Goal: Task Accomplishment & Management: Manage account settings

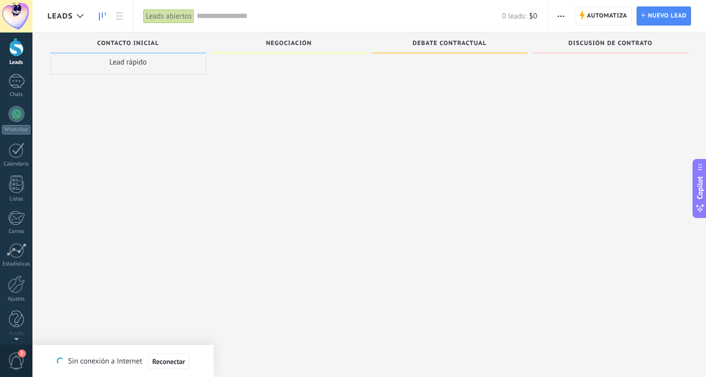
scroll to position [39, 0]
click at [14, 337] on div "Panel Leads Chats WhatsApp Clientes" at bounding box center [16, 173] width 32 height 342
click at [17, 342] on div "Panel Leads Chats WhatsApp Clientes" at bounding box center [16, 173] width 32 height 342
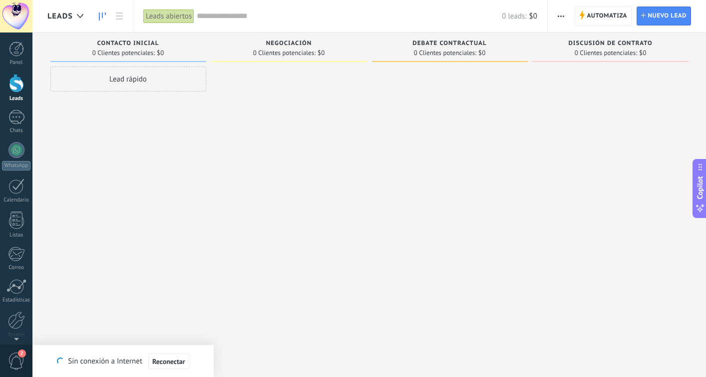
click at [20, 8] on div at bounding box center [16, 16] width 32 height 32
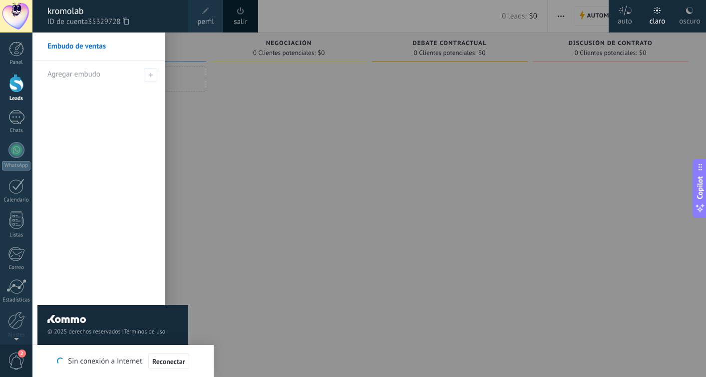
click at [232, 22] on div "salir" at bounding box center [240, 16] width 35 height 32
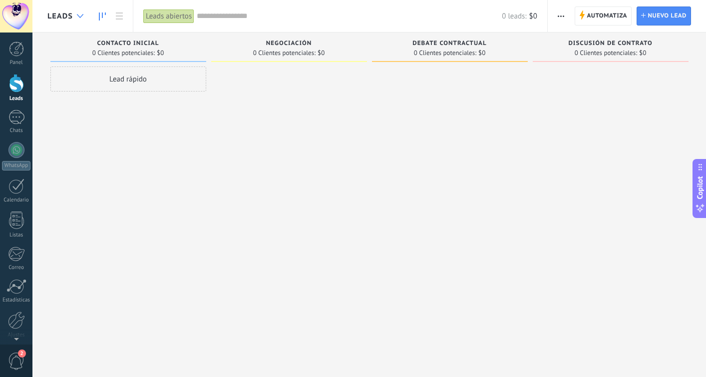
click at [77, 15] on use at bounding box center [80, 16] width 6 height 4
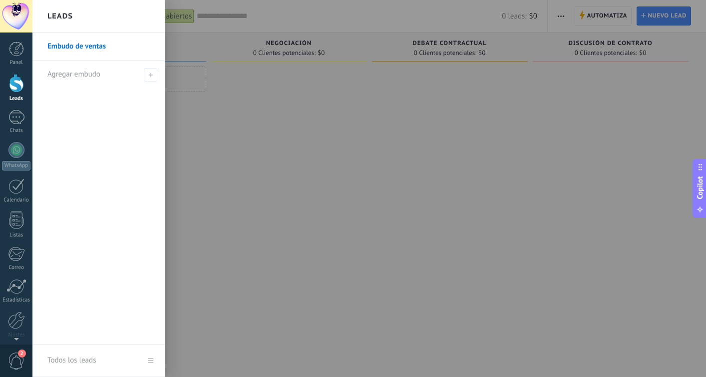
click at [94, 51] on link "Embudo de ventas" at bounding box center [100, 46] width 107 height 28
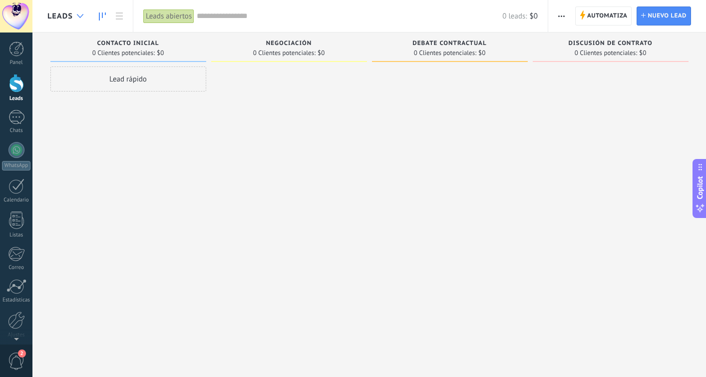
click at [77, 17] on icon at bounding box center [80, 16] width 6 height 4
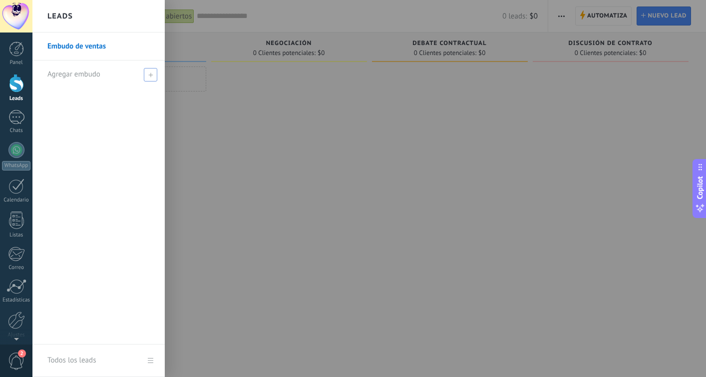
click at [143, 70] on div "Agregar embudo" at bounding box center [100, 73] width 107 height 27
click at [103, 71] on input "text" at bounding box center [94, 74] width 94 height 16
type input "**********"
click at [153, 75] on span at bounding box center [151, 74] width 9 height 7
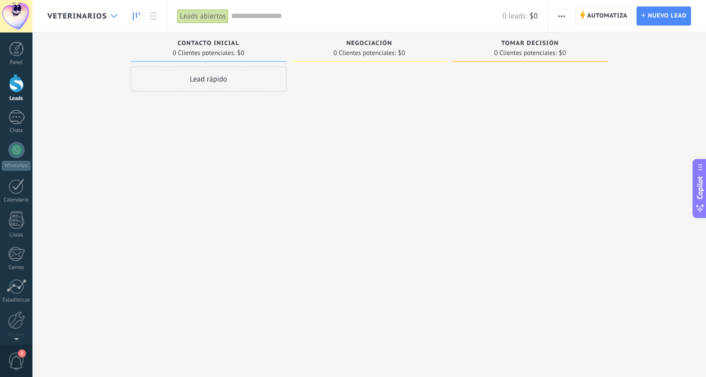
click at [113, 20] on div at bounding box center [114, 15] width 16 height 19
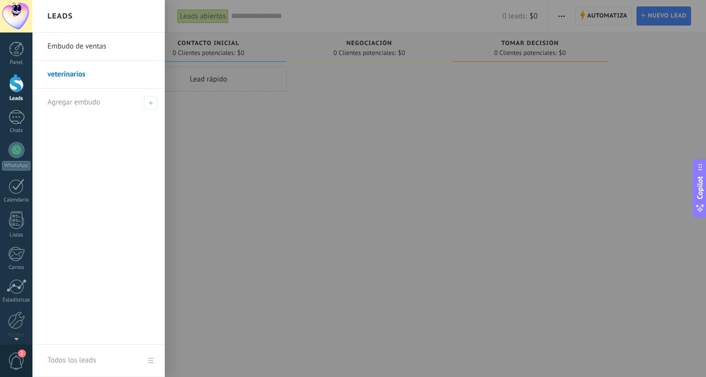
click at [85, 47] on link "Embudo de ventas" at bounding box center [100, 46] width 107 height 28
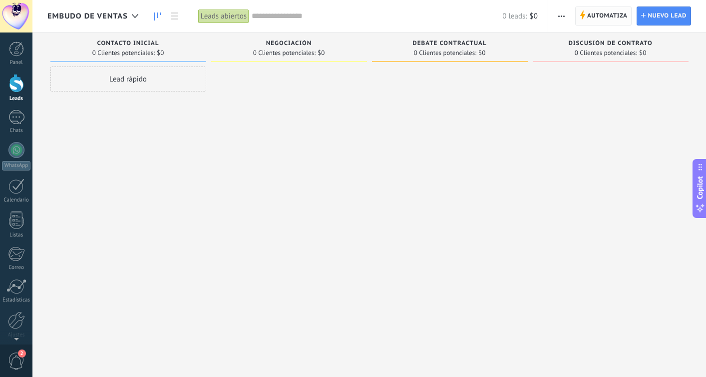
click at [601, 19] on span "Automatiza" at bounding box center [608, 16] width 40 height 18
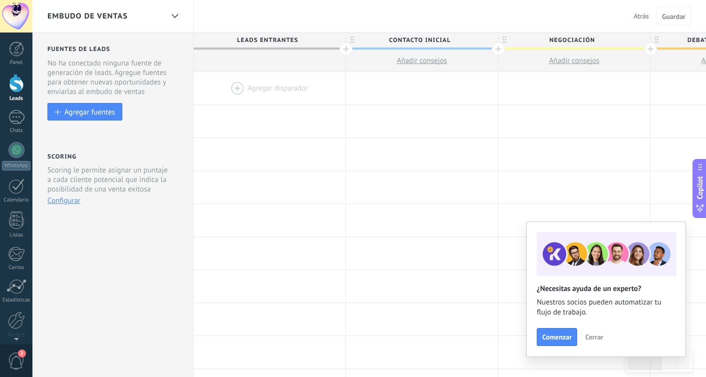
click at [109, 16] on span "Embudo de ventas" at bounding box center [87, 15] width 80 height 9
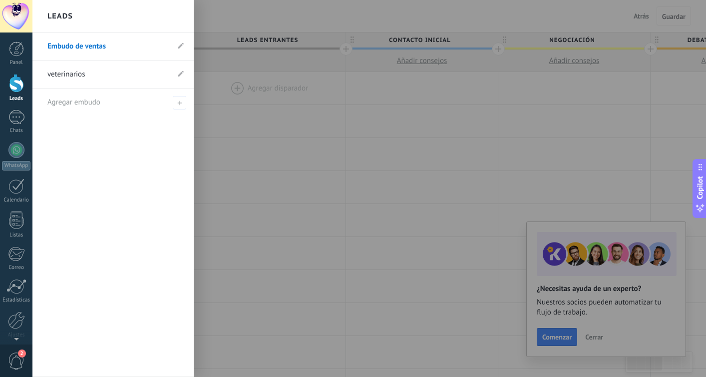
click at [185, 45] on li "Embudo de ventas" at bounding box center [112, 46] width 161 height 28
click at [182, 45] on icon at bounding box center [181, 45] width 6 height 6
click at [100, 47] on input "**********" at bounding box center [107, 46] width 121 height 16
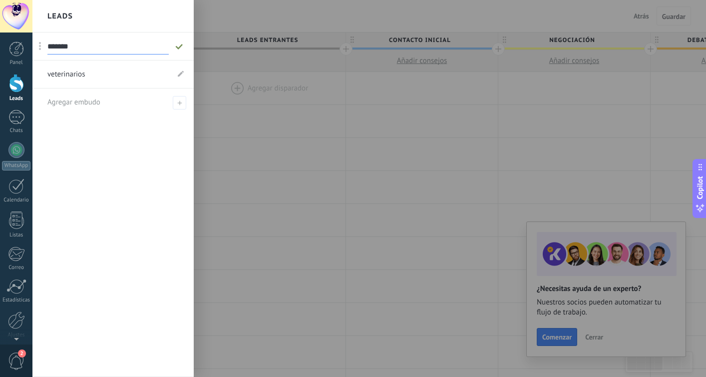
type input "*******"
click at [180, 42] on span at bounding box center [179, 46] width 11 height 12
click at [284, 116] on div at bounding box center [385, 188] width 706 height 377
click at [20, 88] on div at bounding box center [16, 83] width 15 height 18
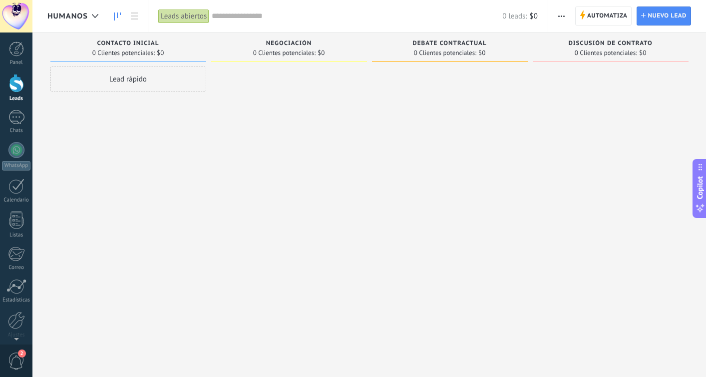
click at [559, 15] on icon "button" at bounding box center [562, 15] width 6 height 1
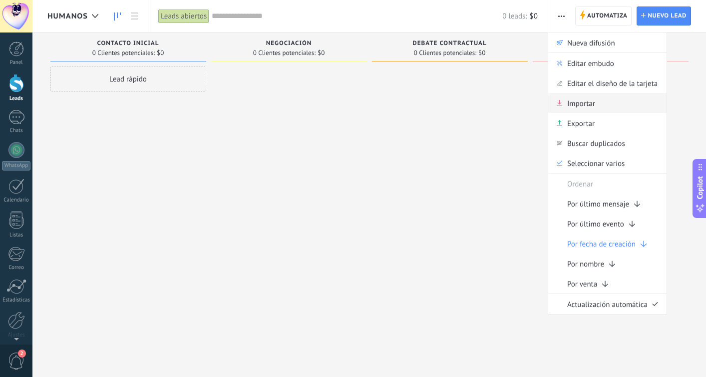
click at [580, 102] on span "Importar" at bounding box center [582, 103] width 28 height 20
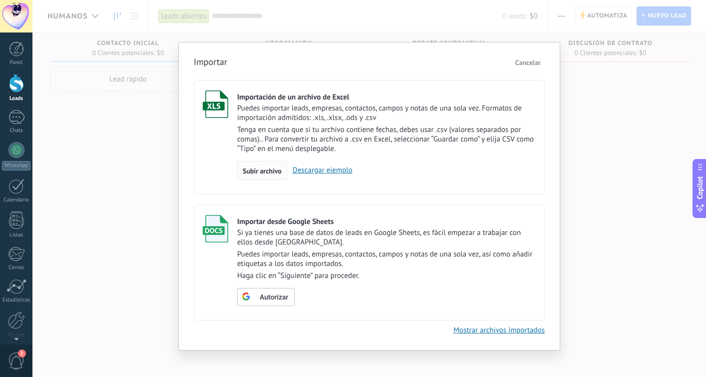
click at [270, 174] on span "Subir archivo" at bounding box center [262, 170] width 39 height 7
click at [0, 0] on input "Importación de un archivo de Excel Puedes importar leads, empresas, contactos, …" at bounding box center [0, 0] width 0 height 0
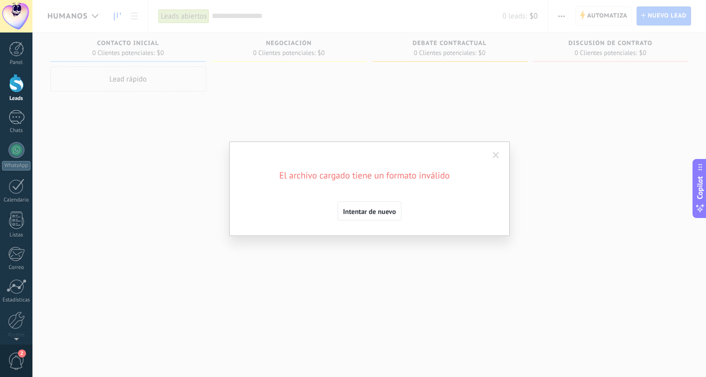
click at [493, 156] on span at bounding box center [496, 155] width 6 height 7
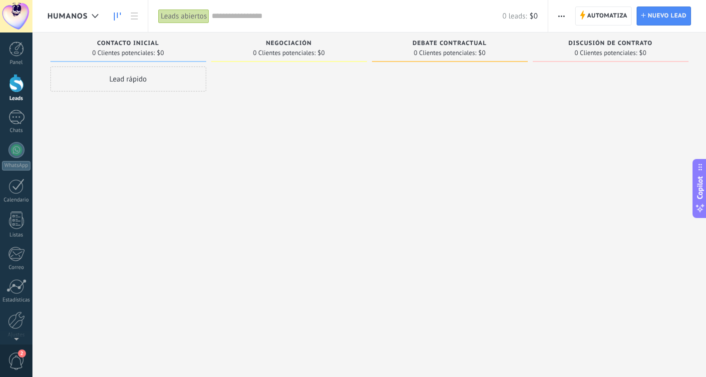
click at [562, 16] on span "button" at bounding box center [562, 15] width 6 height 19
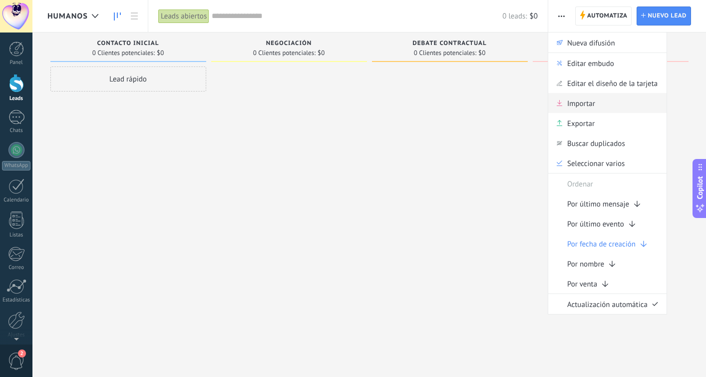
click at [607, 105] on div "Importar" at bounding box center [608, 103] width 118 height 20
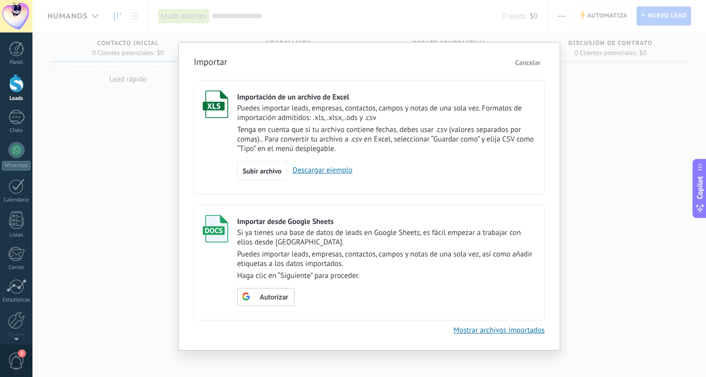
click at [249, 182] on label "Importación de un archivo de Excel Puedes importar leads, empresas, contactos, …" at bounding box center [369, 137] width 351 height 114
click at [249, 174] on span "Subir archivo" at bounding box center [262, 170] width 39 height 7
click at [0, 0] on input "Importación de un archivo de Excel Puedes importar leads, empresas, contactos, …" at bounding box center [0, 0] width 0 height 0
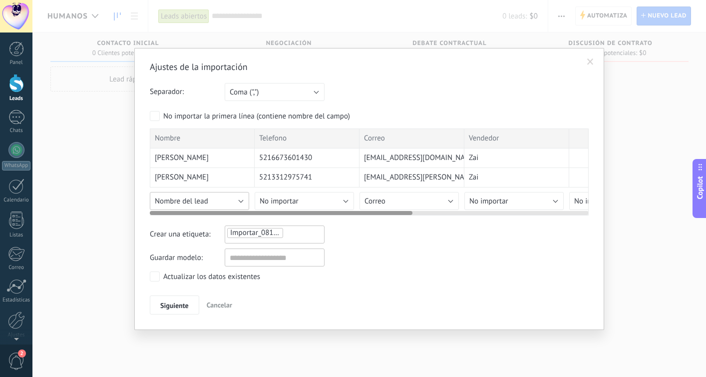
click at [203, 203] on span "Nombre del lead" at bounding box center [181, 200] width 53 height 9
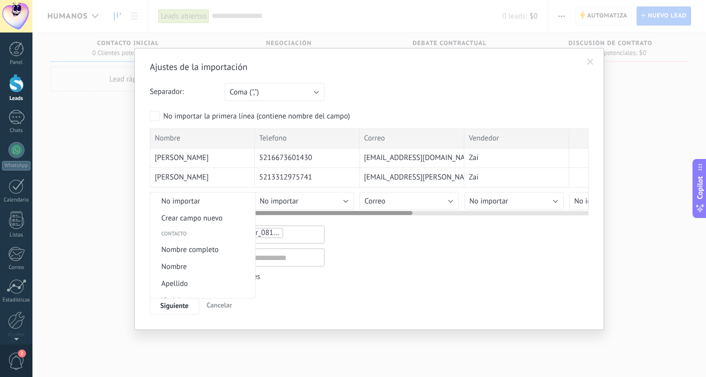
scroll to position [365, 0]
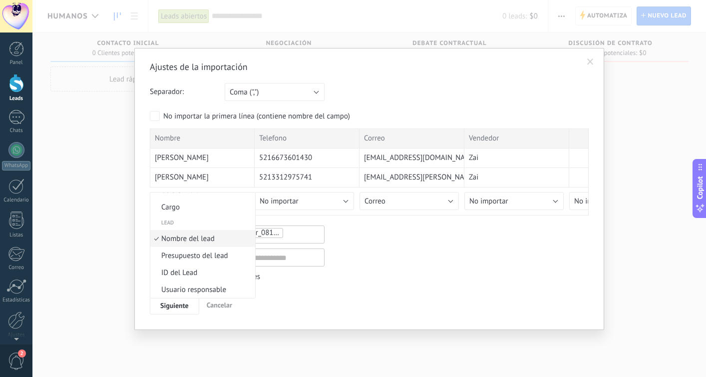
click at [204, 241] on span "Nombre del lead" at bounding box center [201, 238] width 102 height 9
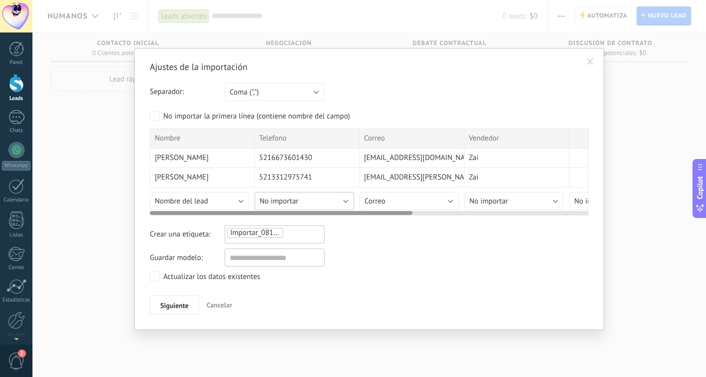
click at [287, 200] on span "No importar" at bounding box center [279, 200] width 39 height 9
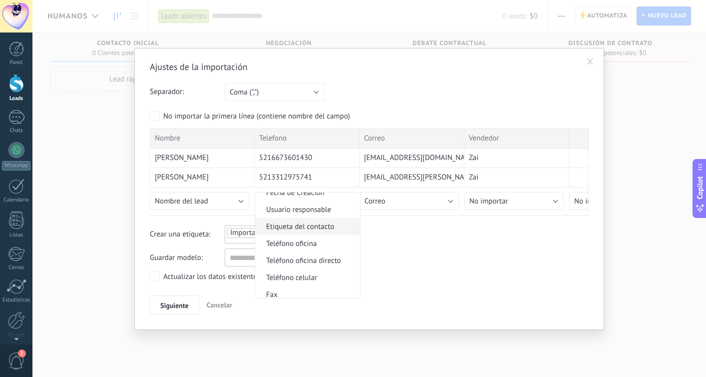
scroll to position [180, 0]
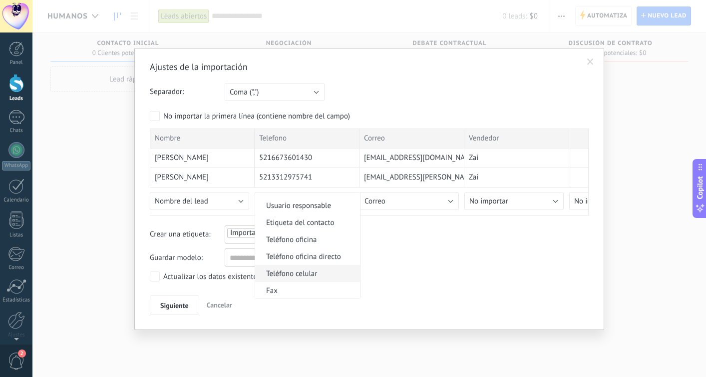
click at [304, 278] on span "Teléfono celular" at bounding box center [306, 273] width 102 height 9
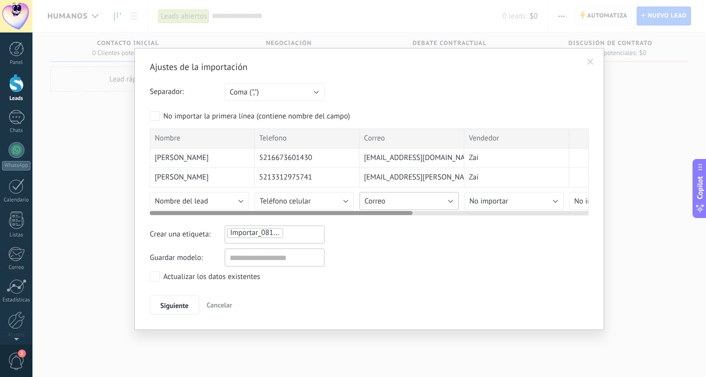
click at [389, 201] on button "Correo" at bounding box center [409, 201] width 99 height 18
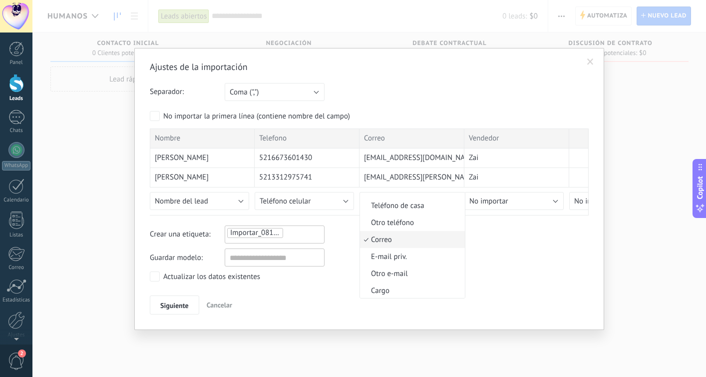
click at [391, 244] on span "Correo" at bounding box center [411, 239] width 102 height 9
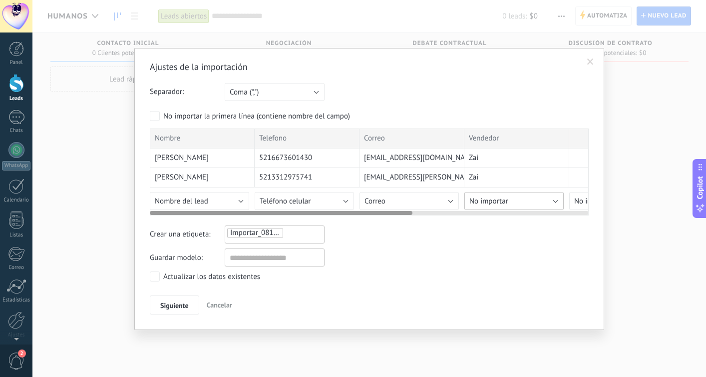
click at [484, 206] on span "No importar" at bounding box center [489, 200] width 39 height 9
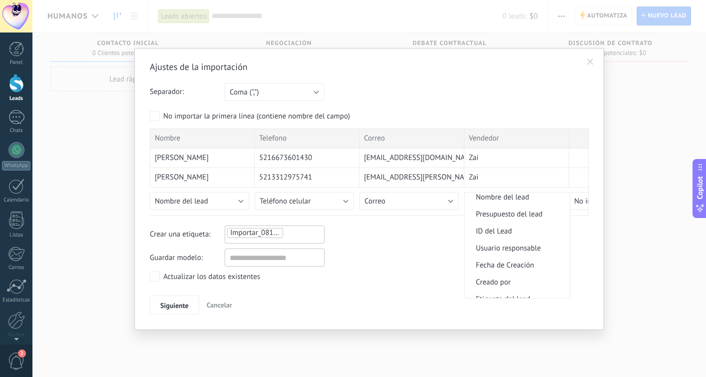
scroll to position [386, 0]
click at [508, 273] on span "Usuario responsable" at bounding box center [516, 268] width 102 height 9
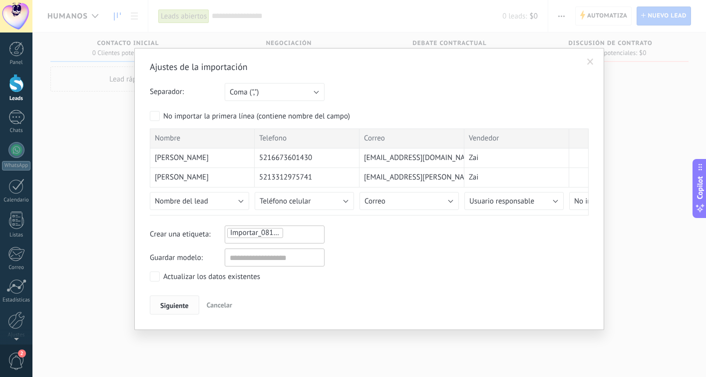
click at [173, 304] on span "Siguiente" at bounding box center [174, 305] width 28 height 7
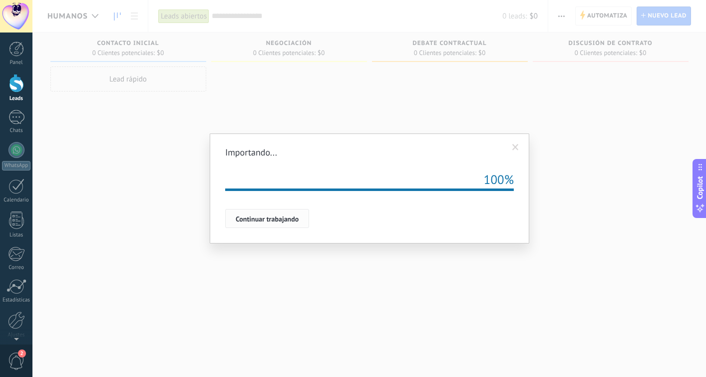
click at [294, 223] on button "Continuar trabajando" at bounding box center [267, 218] width 84 height 19
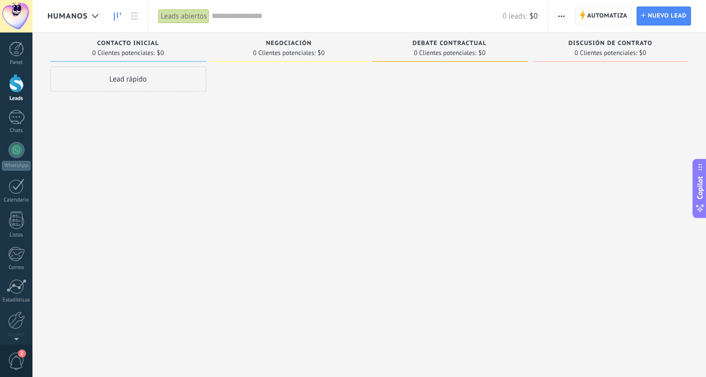
click at [69, 24] on div "humanos" at bounding box center [75, 16] width 56 height 32
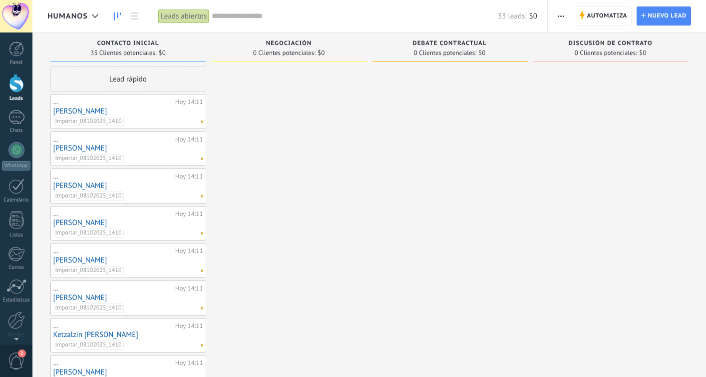
drag, startPoint x: 114, startPoint y: 105, endPoint x: 112, endPoint y: 109, distance: 5.1
click at [114, 105] on div "..." at bounding box center [112, 102] width 119 height 8
click at [112, 109] on link "[PERSON_NAME]" at bounding box center [128, 111] width 150 height 8
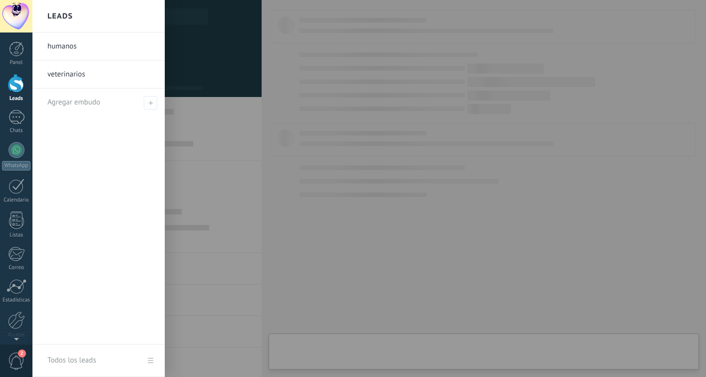
click at [250, 121] on div at bounding box center [385, 188] width 706 height 377
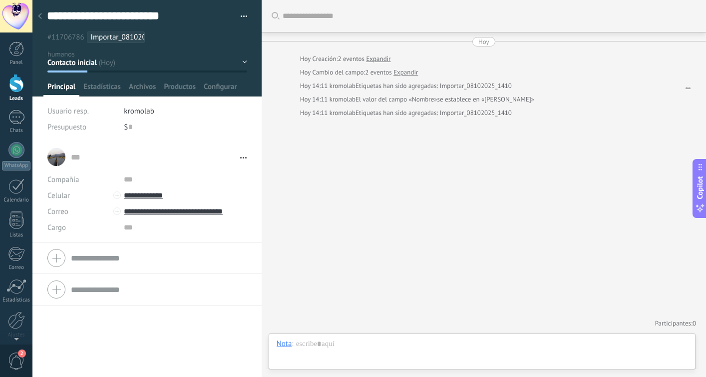
click at [38, 11] on div at bounding box center [40, 16] width 14 height 19
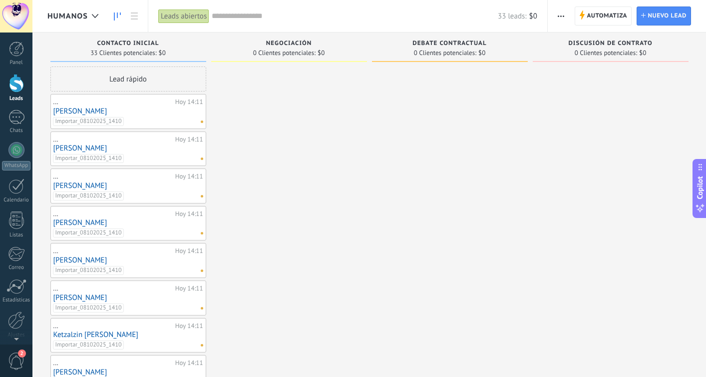
click at [570, 11] on div "Automatiza Nueva difusión Editar embudo Editar el diseño de la tarjeta Importar" at bounding box center [561, 15] width 17 height 19
click at [566, 10] on button "button" at bounding box center [561, 15] width 14 height 19
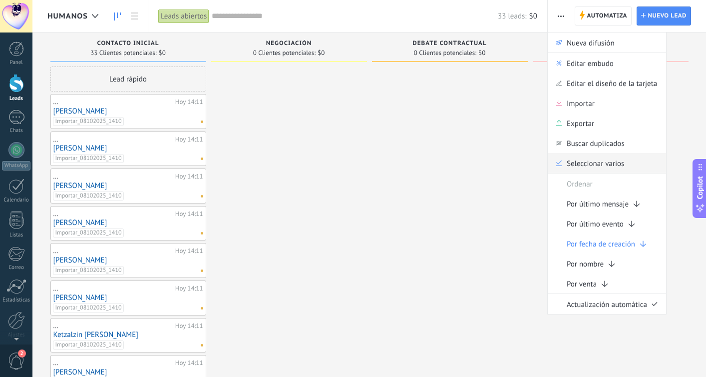
click at [577, 162] on span "Seleccionar varios" at bounding box center [595, 163] width 57 height 20
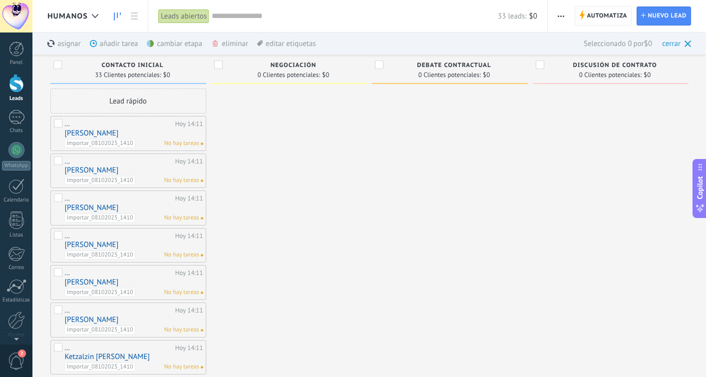
click at [63, 63] on div "Contacto inicial 33 Clientes potenciales: $0" at bounding box center [128, 68] width 156 height 29
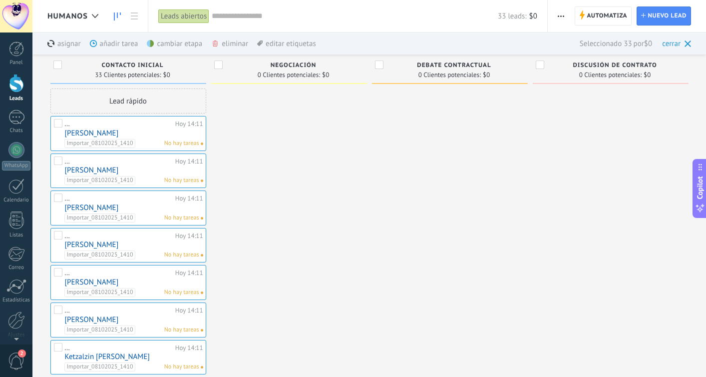
click at [231, 39] on div "eliminar màs" at bounding box center [246, 43] width 71 height 22
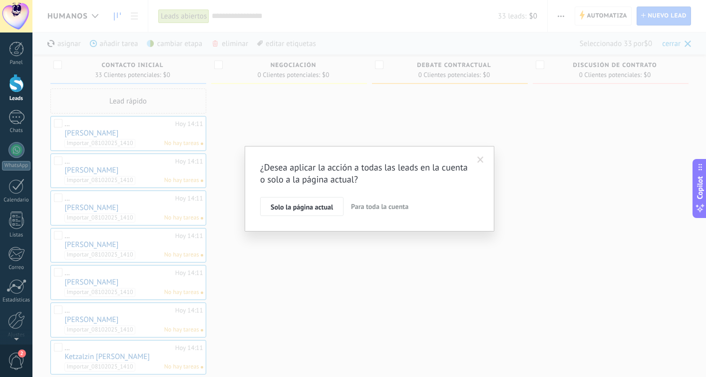
click at [384, 211] on button "Para toda la cuenta" at bounding box center [379, 206] width 65 height 19
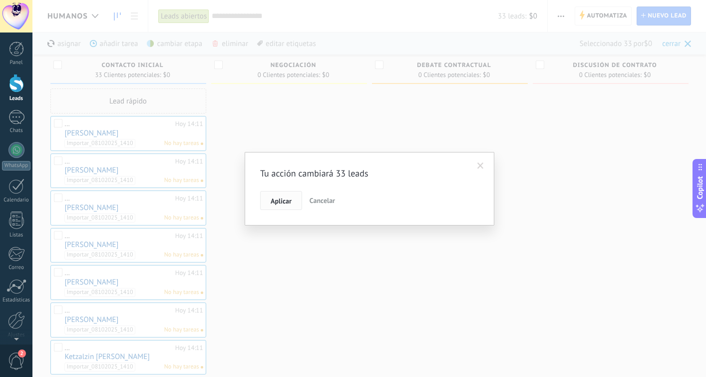
click at [294, 197] on button "Aplicar" at bounding box center [281, 200] width 42 height 19
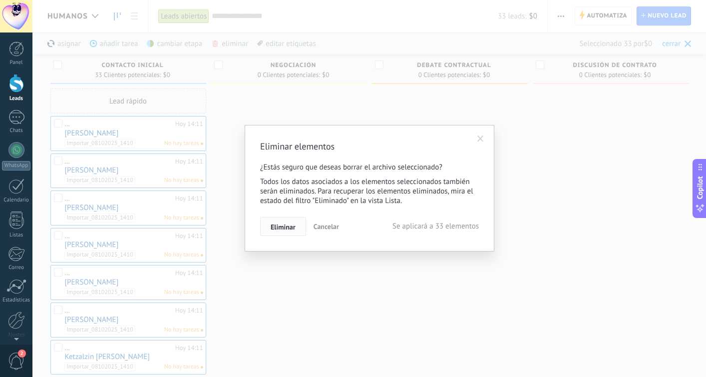
click at [288, 228] on span "Eliminar" at bounding box center [283, 226] width 25 height 7
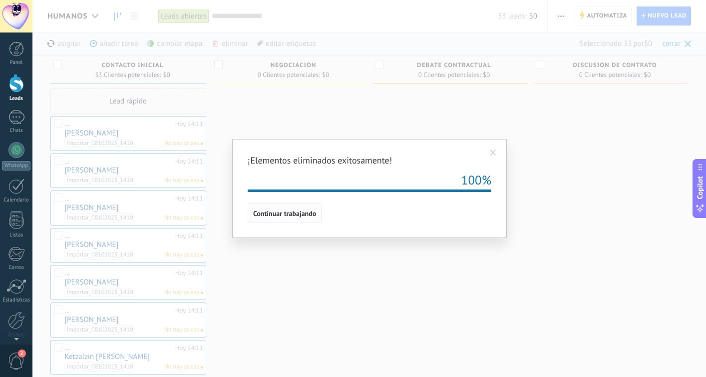
click at [291, 220] on button "Continuar trabajando" at bounding box center [285, 212] width 74 height 19
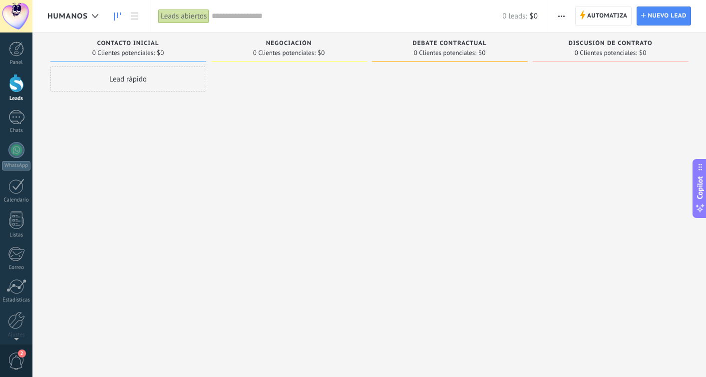
click at [563, 17] on span "button" at bounding box center [562, 15] width 6 height 19
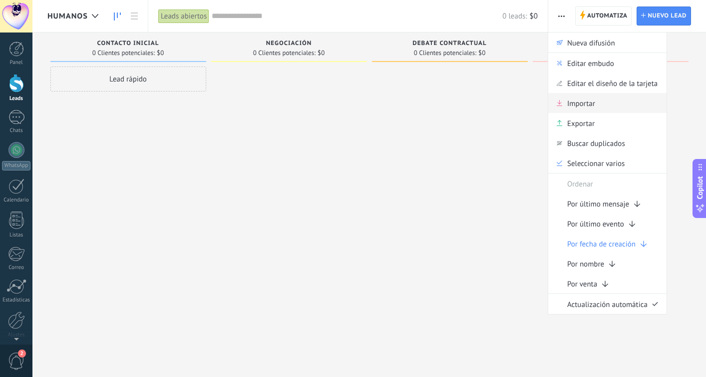
click at [577, 100] on span "Importar" at bounding box center [582, 103] width 28 height 20
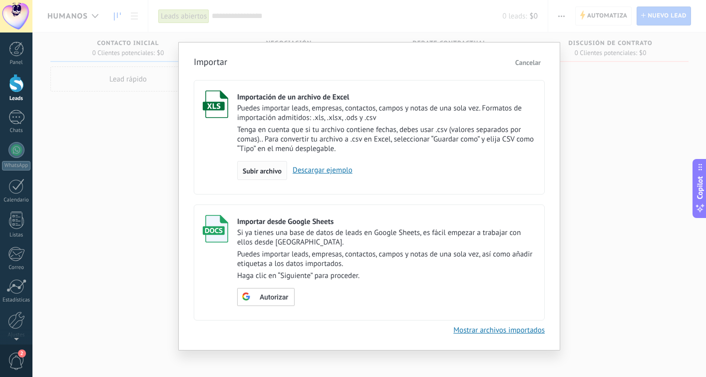
click at [262, 164] on div "Subir archivo" at bounding box center [262, 170] width 50 height 19
click at [0, 0] on input "Importación de un archivo de Excel Puedes importar leads, empresas, contactos, …" at bounding box center [0, 0] width 0 height 0
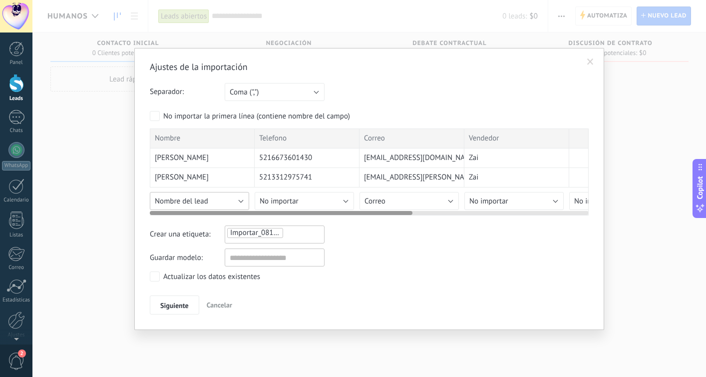
click at [194, 200] on span "Nombre del lead" at bounding box center [181, 200] width 53 height 9
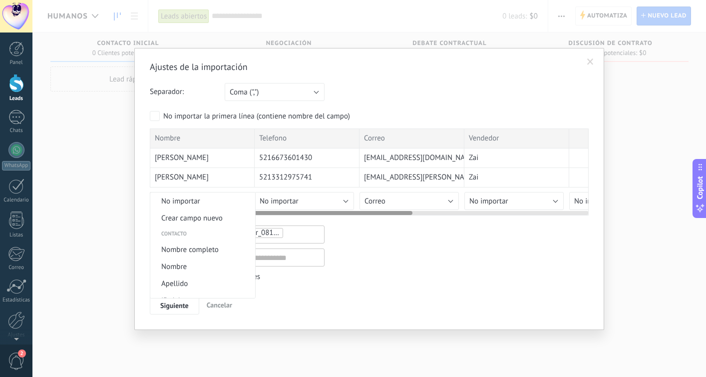
scroll to position [365, 0]
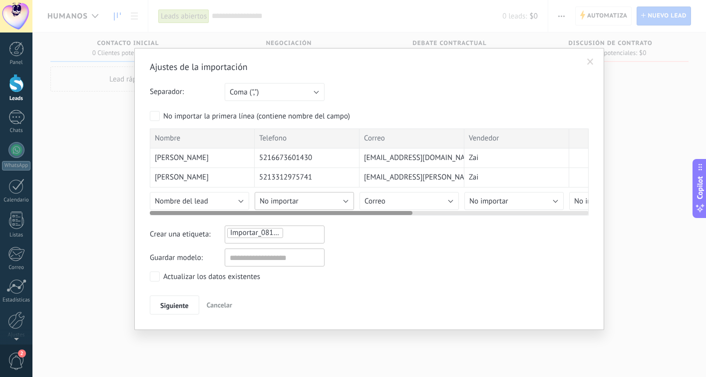
click at [299, 204] on button "No importar" at bounding box center [304, 201] width 99 height 18
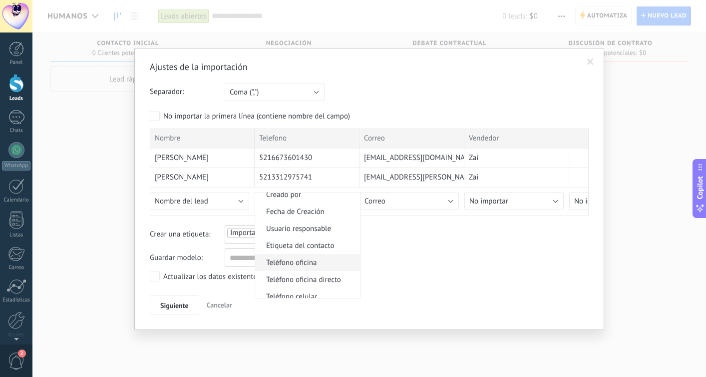
scroll to position [178, 0]
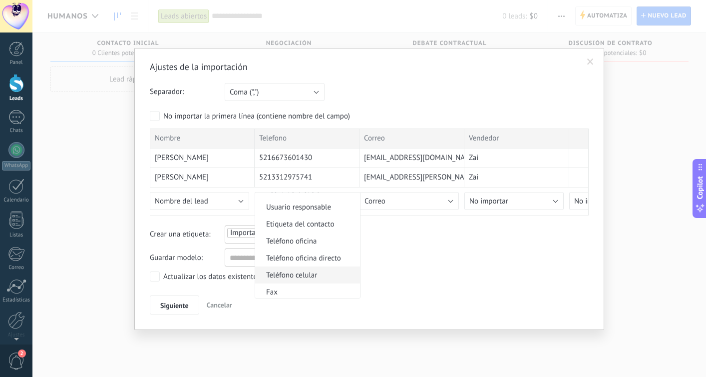
click at [308, 274] on span "Teléfono celular" at bounding box center [306, 274] width 102 height 9
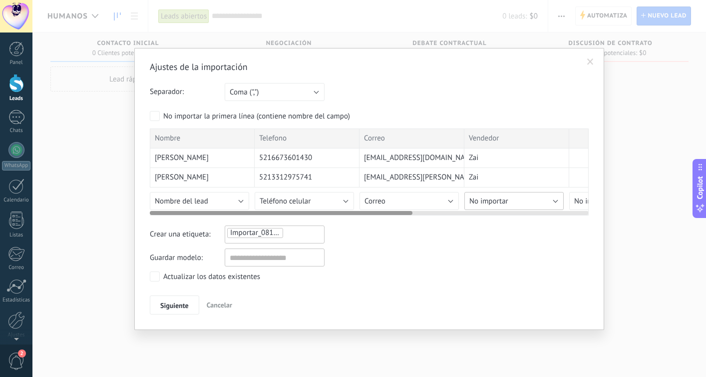
click at [496, 202] on span "No importar" at bounding box center [489, 200] width 39 height 9
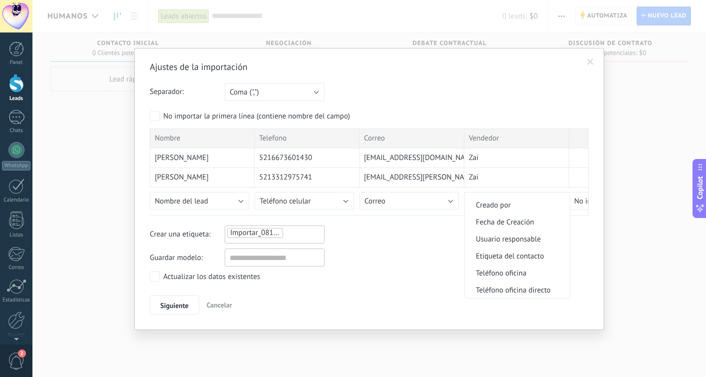
scroll to position [151, 0]
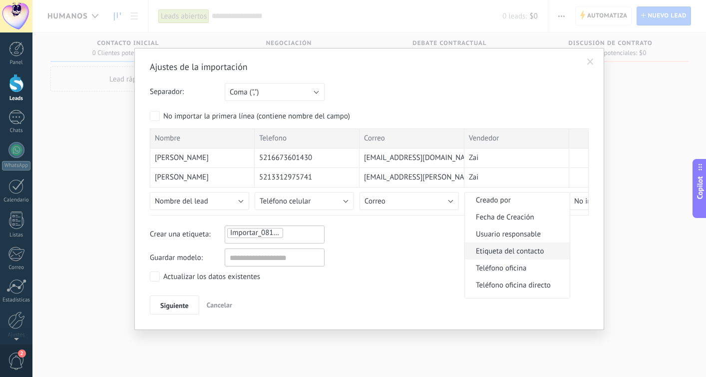
click at [528, 256] on span "Etiqueta del contacto" at bounding box center [516, 250] width 102 height 9
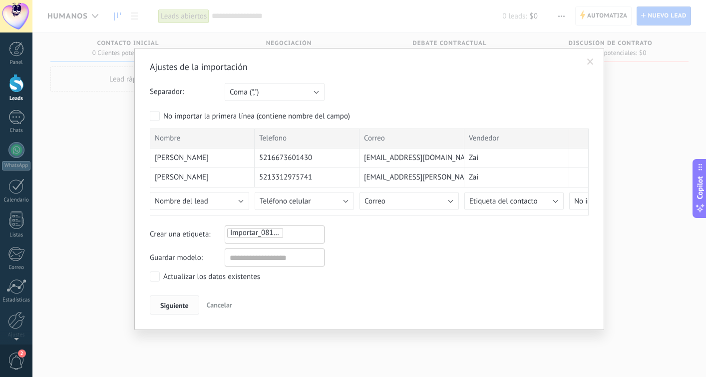
click at [184, 302] on span "Siguiente" at bounding box center [174, 305] width 28 height 7
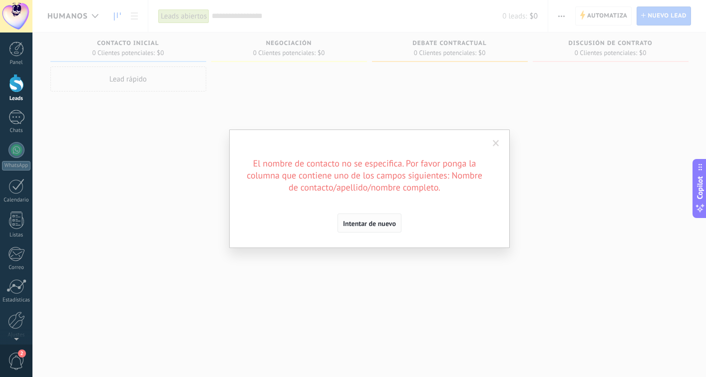
click at [355, 228] on button "Intentar de nuevo" at bounding box center [370, 222] width 64 height 19
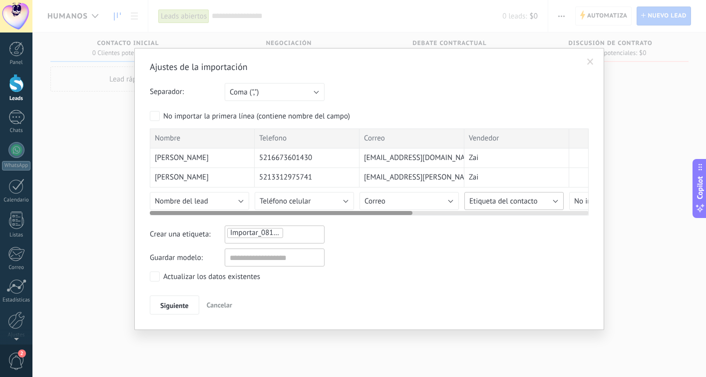
click at [513, 203] on span "Etiqueta del contacto" at bounding box center [504, 200] width 68 height 9
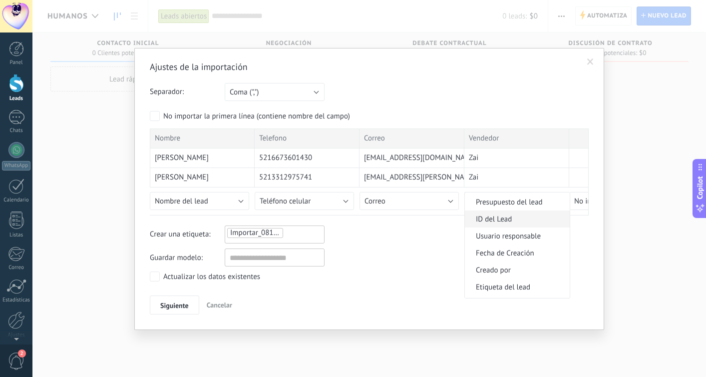
scroll to position [420, 0]
click at [508, 223] on span "ID del Lead" at bounding box center [516, 217] width 102 height 9
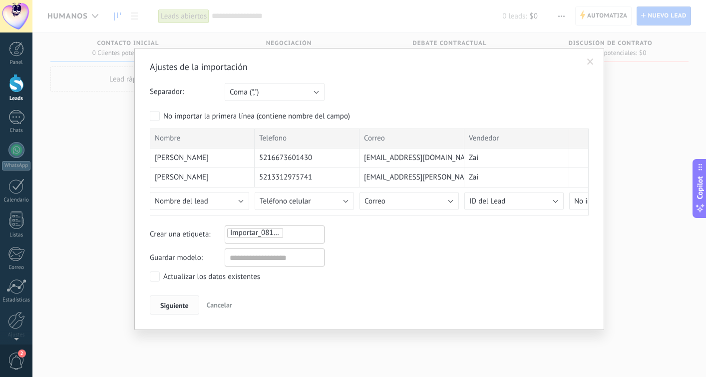
click at [185, 304] on span "Siguiente" at bounding box center [174, 305] width 28 height 7
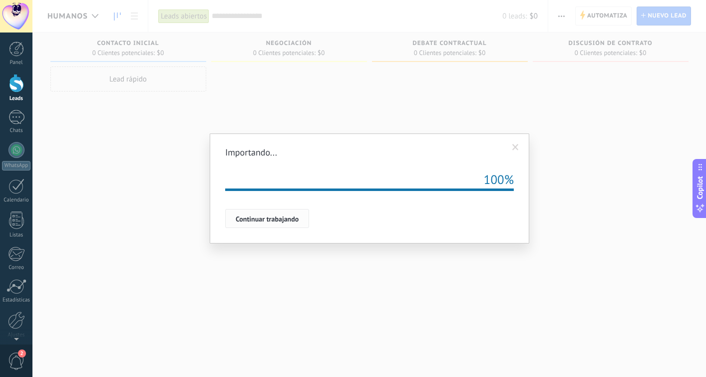
click at [246, 224] on button "Continuar trabajando" at bounding box center [267, 218] width 84 height 19
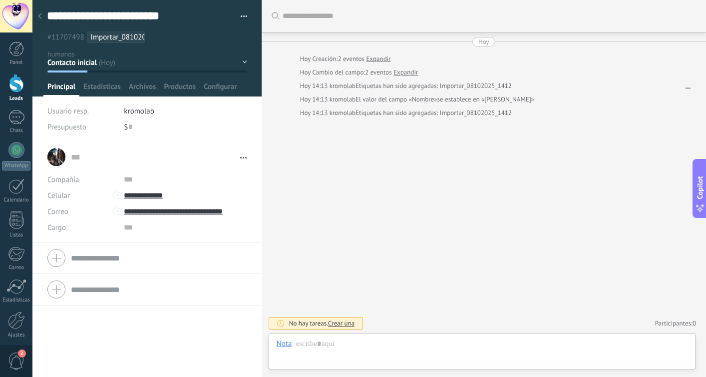
click at [80, 37] on span "#11707498" at bounding box center [65, 36] width 37 height 9
click at [115, 40] on span "Importar_08102025_1412" at bounding box center [132, 36] width 83 height 9
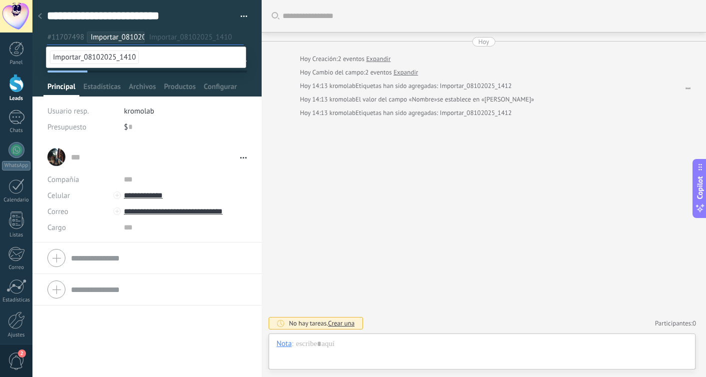
click at [43, 18] on div at bounding box center [40, 16] width 14 height 19
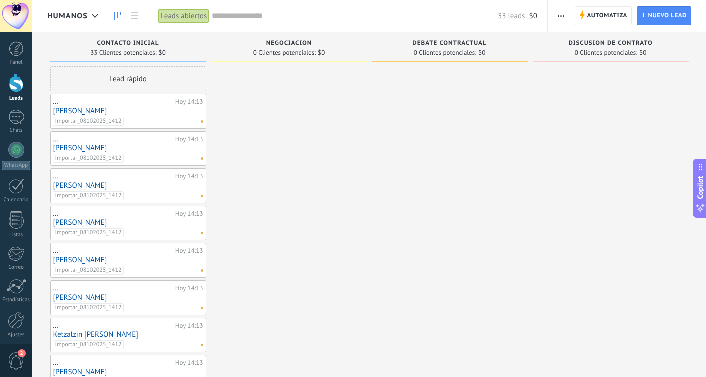
click at [562, 15] on icon "button" at bounding box center [561, 15] width 6 height 1
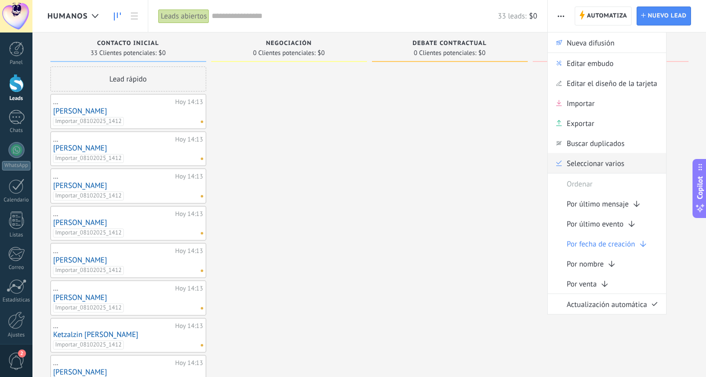
click at [572, 162] on span "Seleccionar varios" at bounding box center [595, 163] width 57 height 20
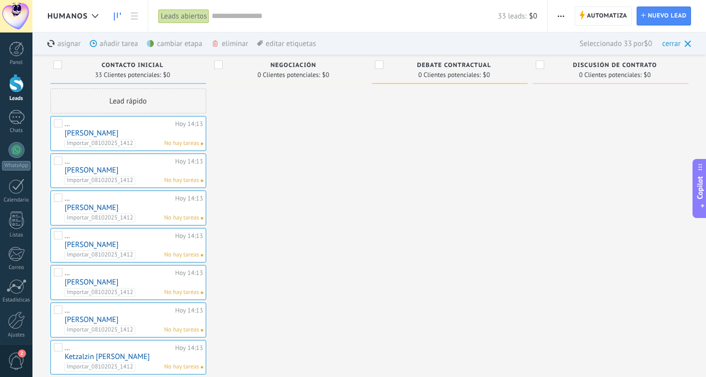
click at [234, 46] on div "eliminar màs" at bounding box center [246, 43] width 71 height 22
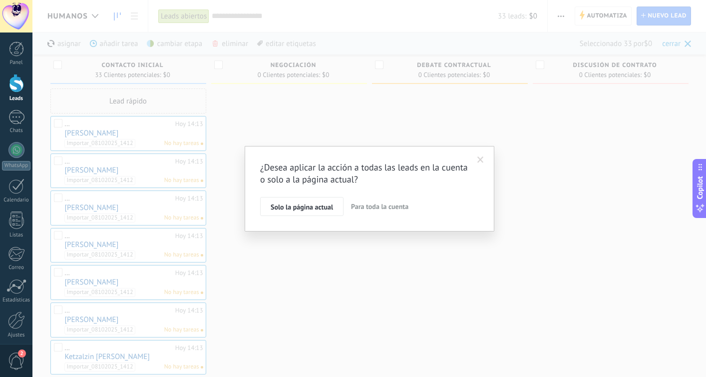
click at [373, 206] on span "Para toda la cuenta" at bounding box center [379, 206] width 57 height 9
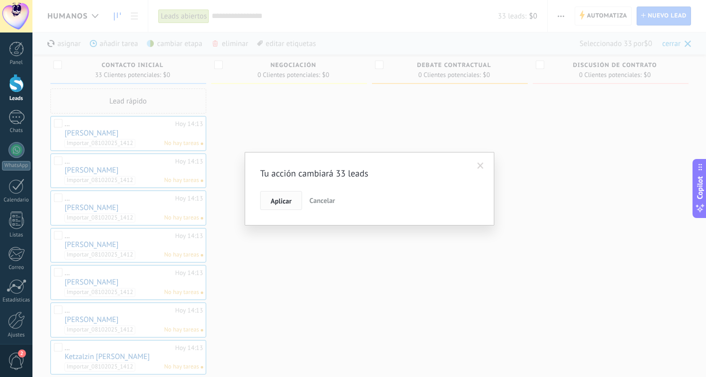
click at [276, 199] on span "Aplicar" at bounding box center [281, 200] width 21 height 7
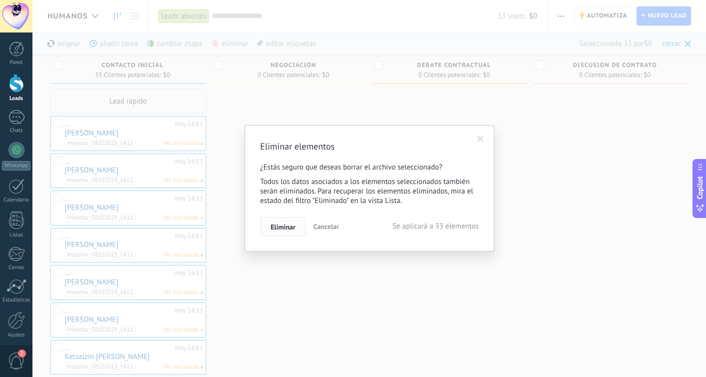
click at [278, 229] on span "Eliminar" at bounding box center [283, 226] width 25 height 7
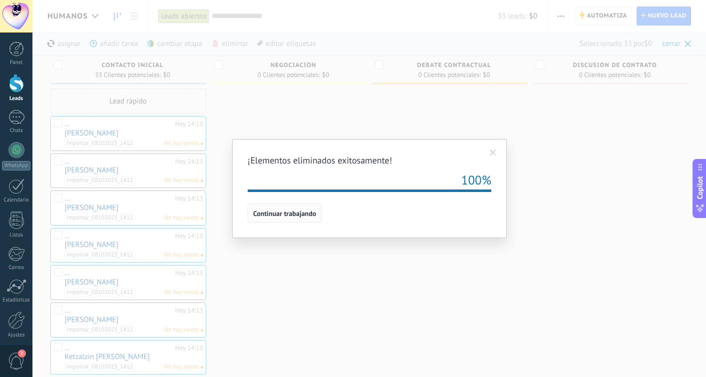
click at [288, 215] on span "Continuar trabajando" at bounding box center [284, 213] width 63 height 7
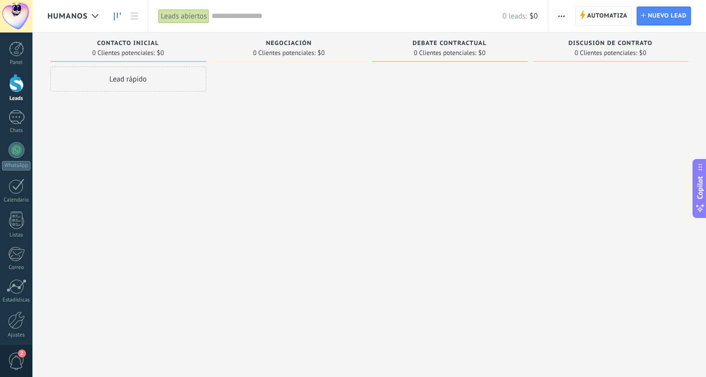
click at [564, 15] on icon "button" at bounding box center [562, 15] width 6 height 1
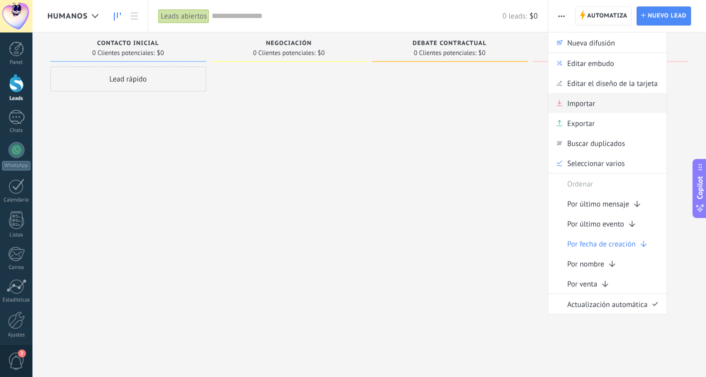
click at [588, 106] on span "Importar" at bounding box center [582, 103] width 28 height 20
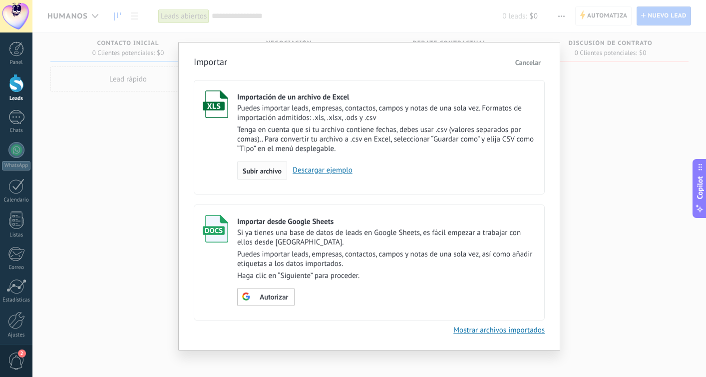
click at [266, 166] on div "Subir archivo" at bounding box center [262, 170] width 50 height 19
click at [0, 0] on input "Importación de un archivo de Excel Puedes importar leads, empresas, contactos, …" at bounding box center [0, 0] width 0 height 0
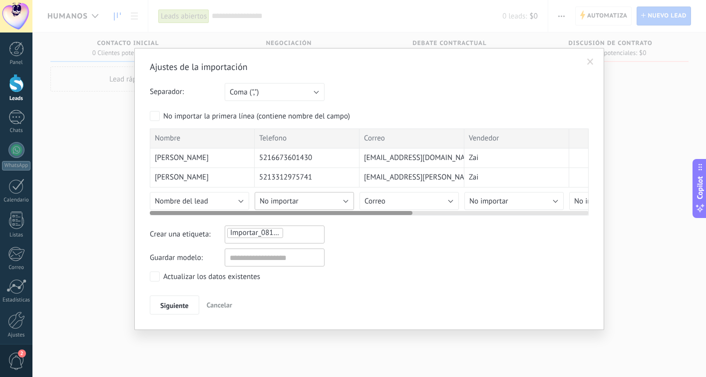
click at [289, 197] on span "No importar" at bounding box center [279, 200] width 39 height 9
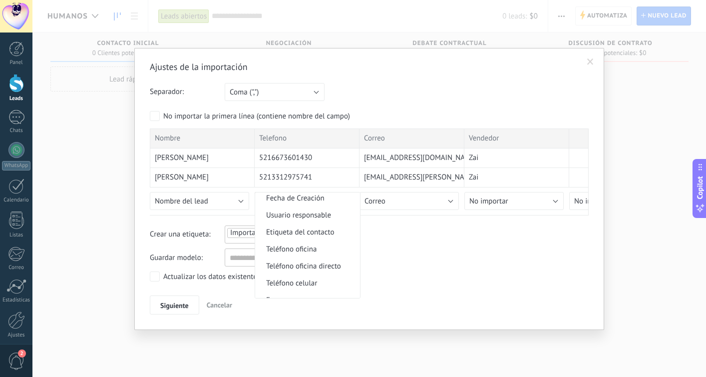
scroll to position [171, 0]
click at [317, 284] on span "Teléfono celular" at bounding box center [306, 282] width 102 height 9
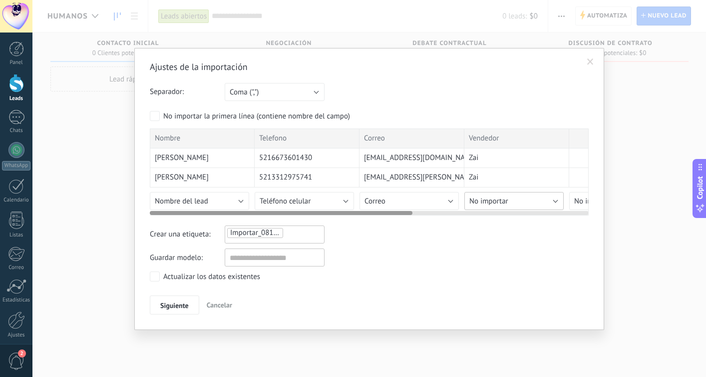
click at [500, 195] on button "No importar" at bounding box center [514, 201] width 99 height 18
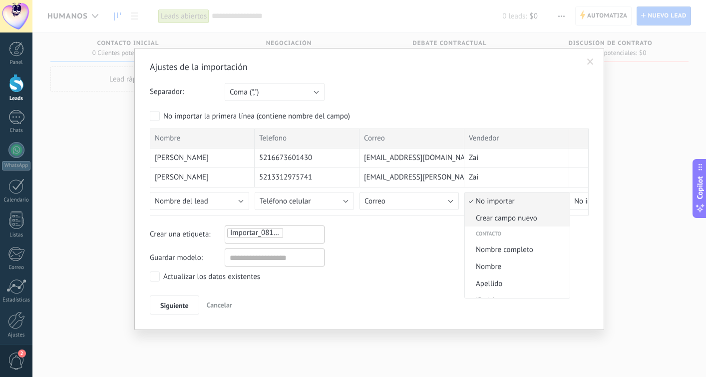
click at [533, 215] on span "Crear campo nuevo" at bounding box center [516, 217] width 102 height 9
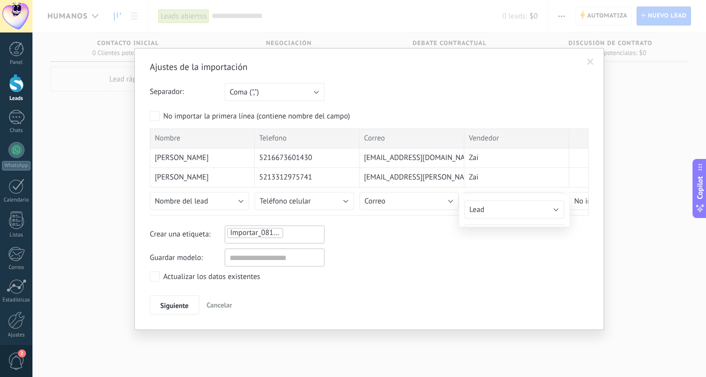
type input "********"
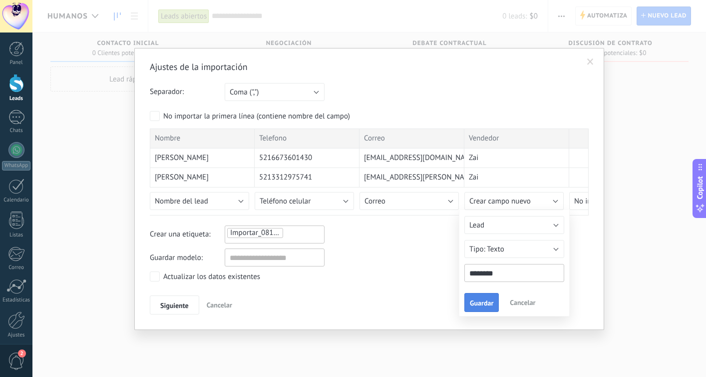
click at [476, 308] on button "Guardar" at bounding box center [482, 302] width 34 height 19
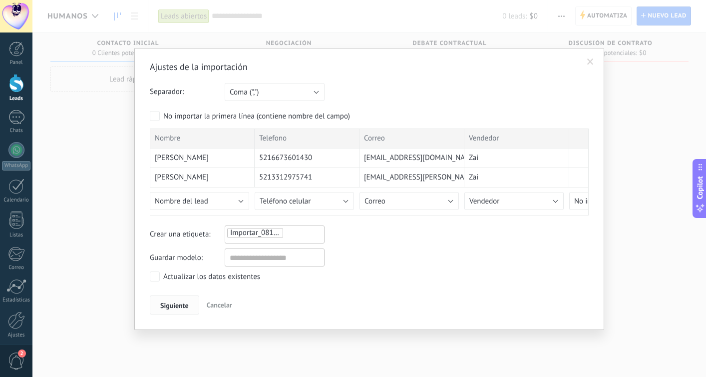
click at [169, 306] on span "Siguiente" at bounding box center [174, 305] width 28 height 7
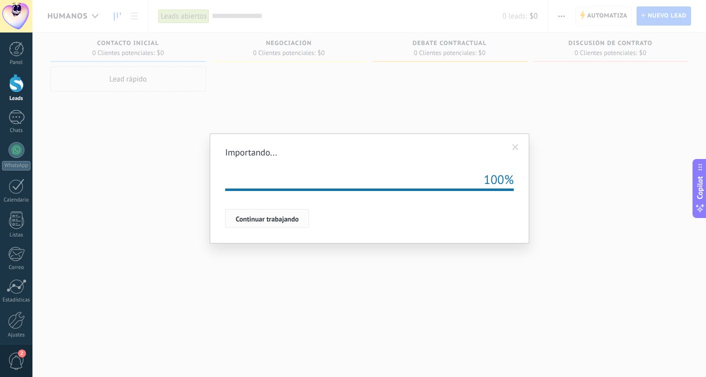
click at [257, 220] on span "Continuar trabajando" at bounding box center [267, 218] width 63 height 7
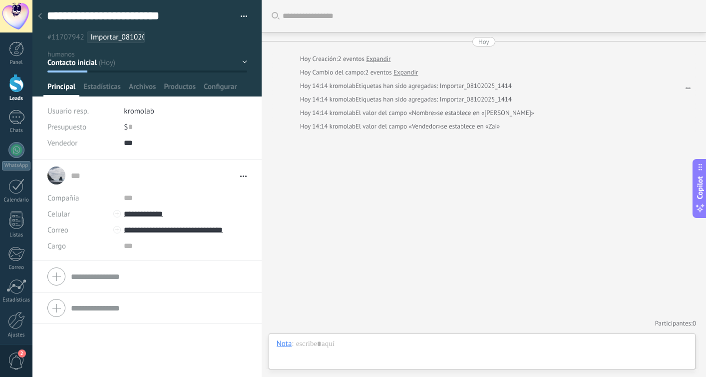
click at [40, 18] on use at bounding box center [40, 16] width 4 height 6
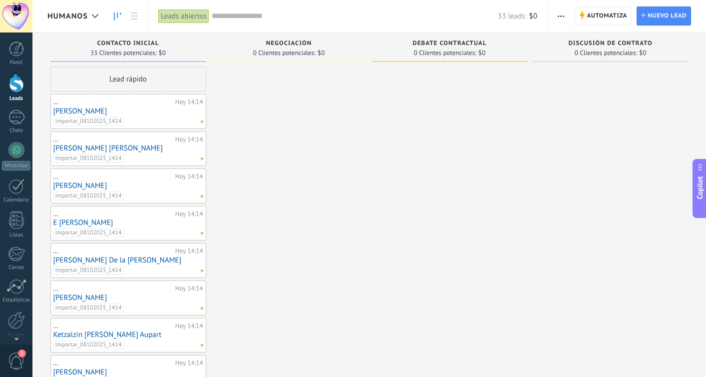
click at [76, 21] on div "humanos" at bounding box center [75, 16] width 56 height 32
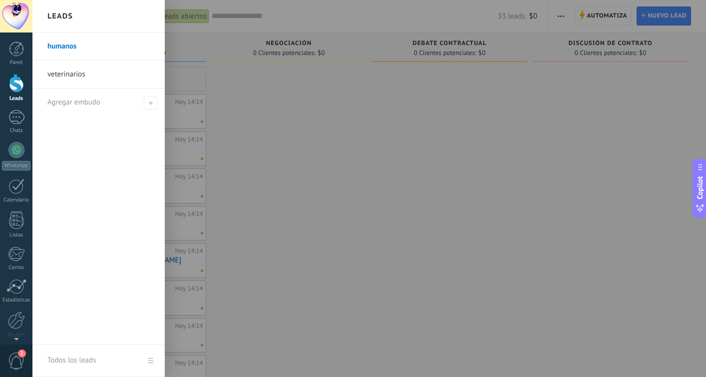
click at [74, 78] on link "veterinarios" at bounding box center [100, 74] width 107 height 28
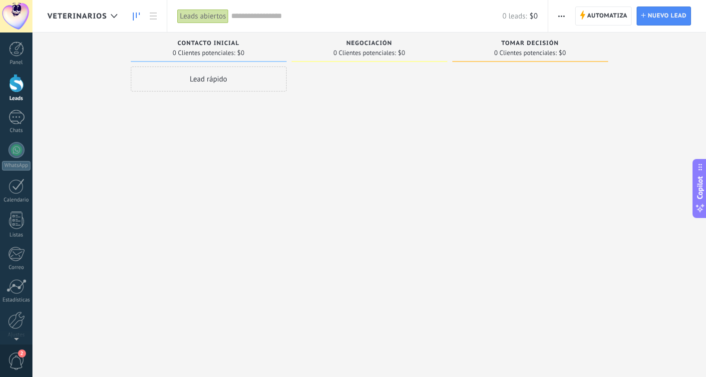
click at [558, 12] on button "button" at bounding box center [562, 15] width 14 height 19
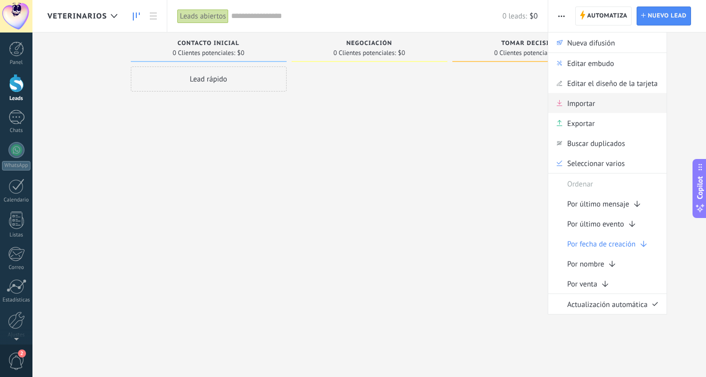
click at [575, 109] on span "Importar" at bounding box center [582, 103] width 28 height 20
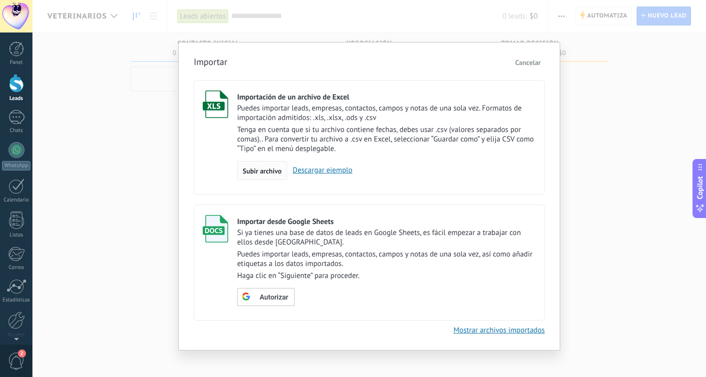
click at [255, 171] on span "Subir archivo" at bounding box center [262, 170] width 39 height 7
click at [0, 0] on input "Importación de un archivo de Excel Puedes importar leads, empresas, contactos, …" at bounding box center [0, 0] width 0 height 0
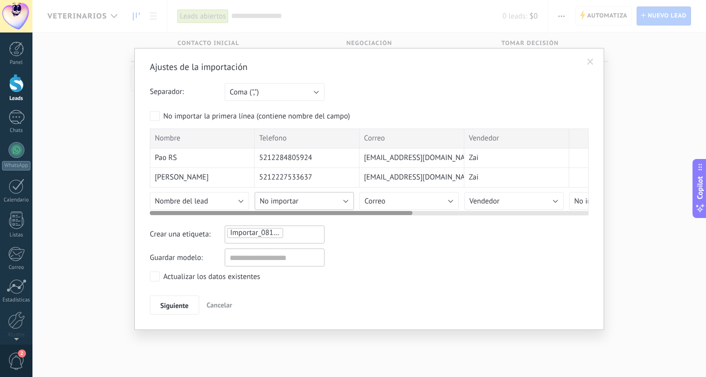
click at [282, 204] on span "No importar" at bounding box center [279, 200] width 39 height 9
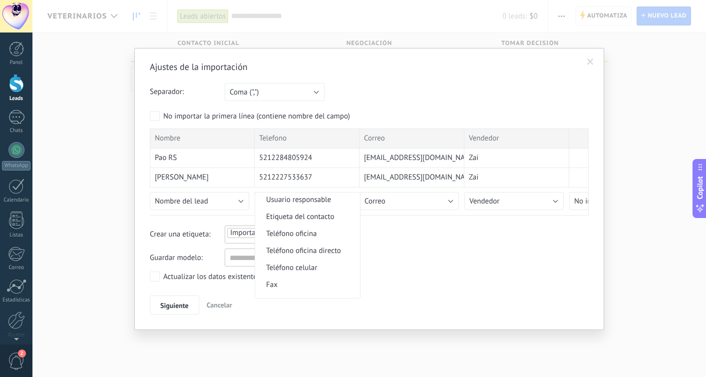
scroll to position [189, 0]
click at [323, 269] on span "Teléfono celular" at bounding box center [306, 264] width 102 height 9
click at [171, 309] on span "Siguiente" at bounding box center [174, 305] width 28 height 7
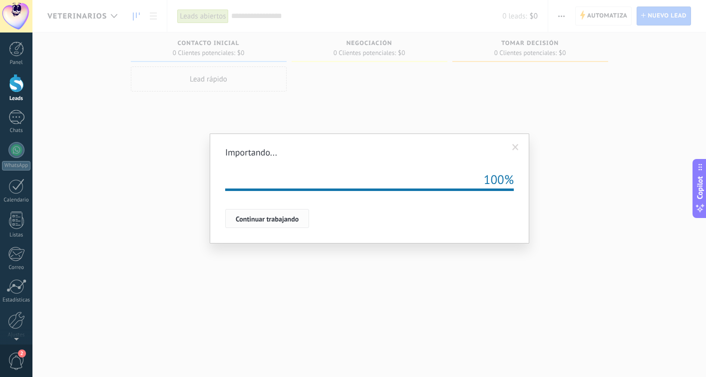
click at [269, 224] on button "Continuar trabajando" at bounding box center [267, 218] width 84 height 19
